Goal: Find specific page/section: Find specific page/section

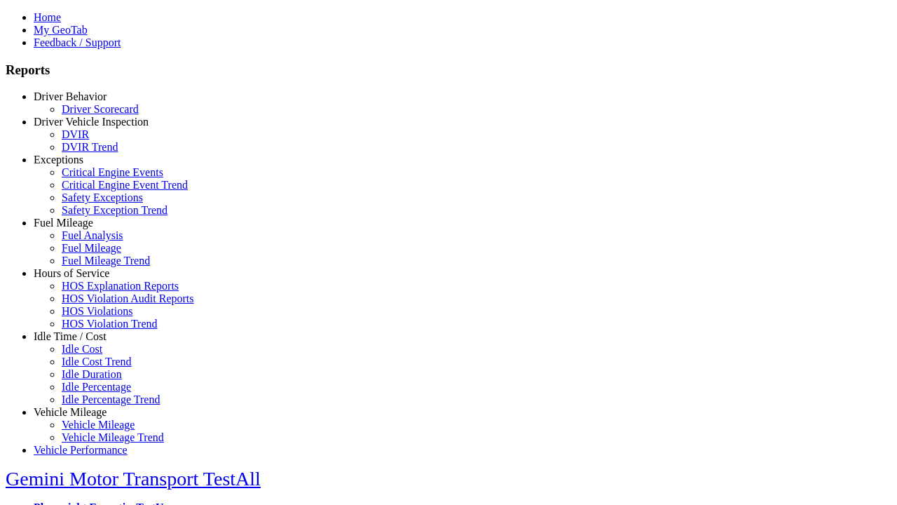
click at [81, 342] on link "Idle Time / Cost" at bounding box center [70, 336] width 73 height 12
click at [91, 355] on link "Idle Cost" at bounding box center [82, 349] width 41 height 12
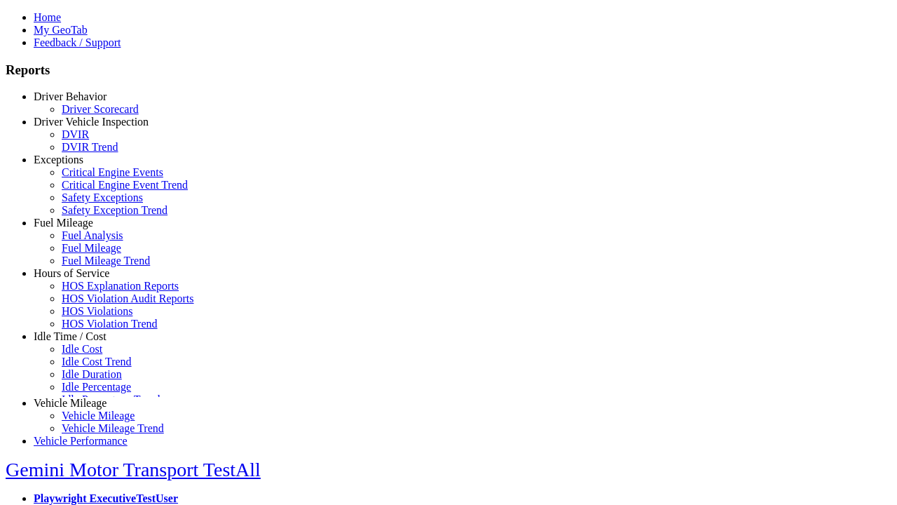
scroll to position [5, 0]
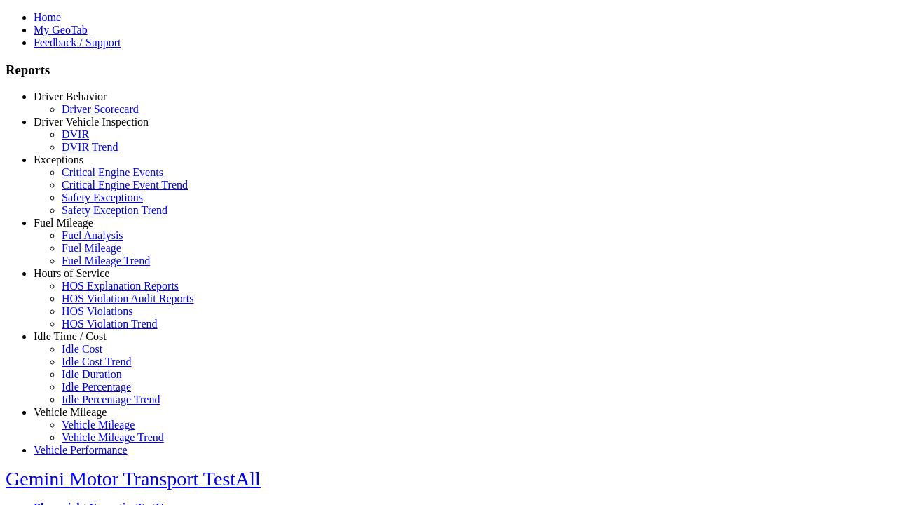
select select
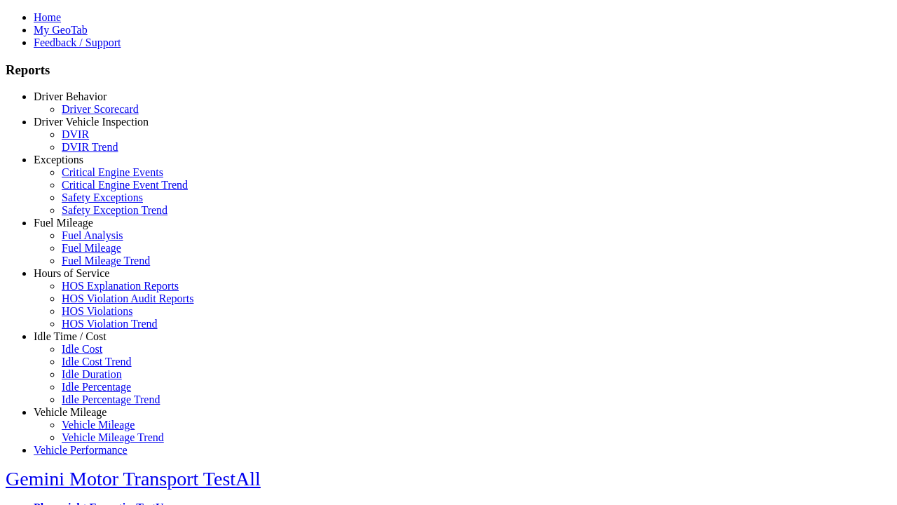
select select
select select "**"
